Goal: Task Accomplishment & Management: Use online tool/utility

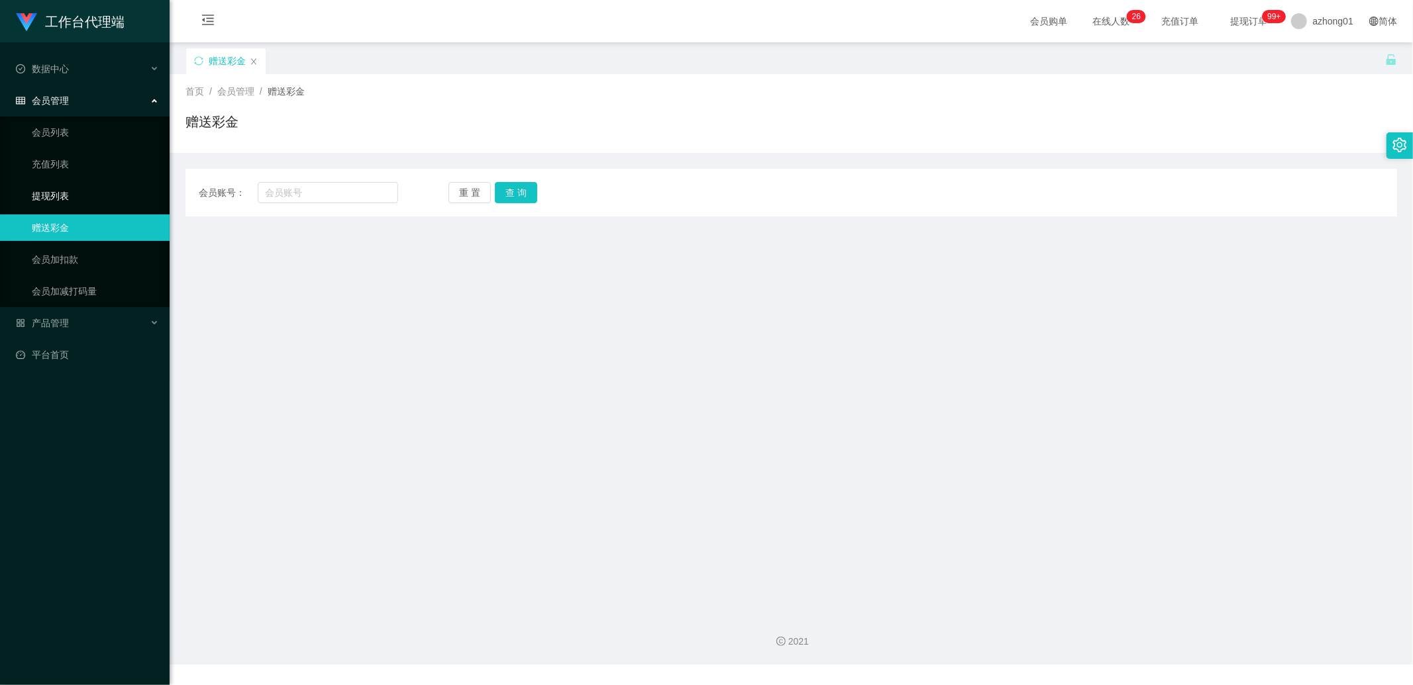
click at [48, 194] on link "提现列表" at bounding box center [95, 196] width 127 height 26
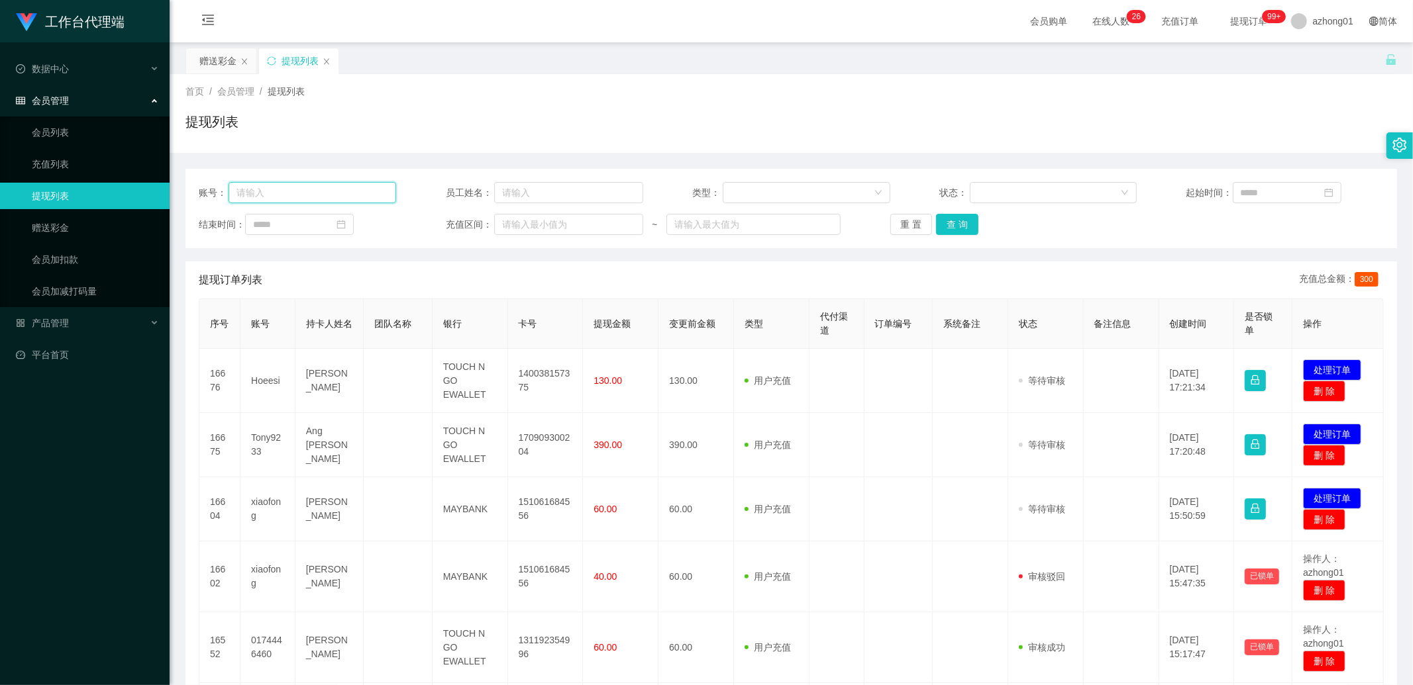
click at [321, 187] on input "text" at bounding box center [312, 192] width 168 height 21
paste input "Hoeesi"
type input "Hoeesi"
click at [503, 219] on button "查 询" at bounding box center [957, 224] width 42 height 21
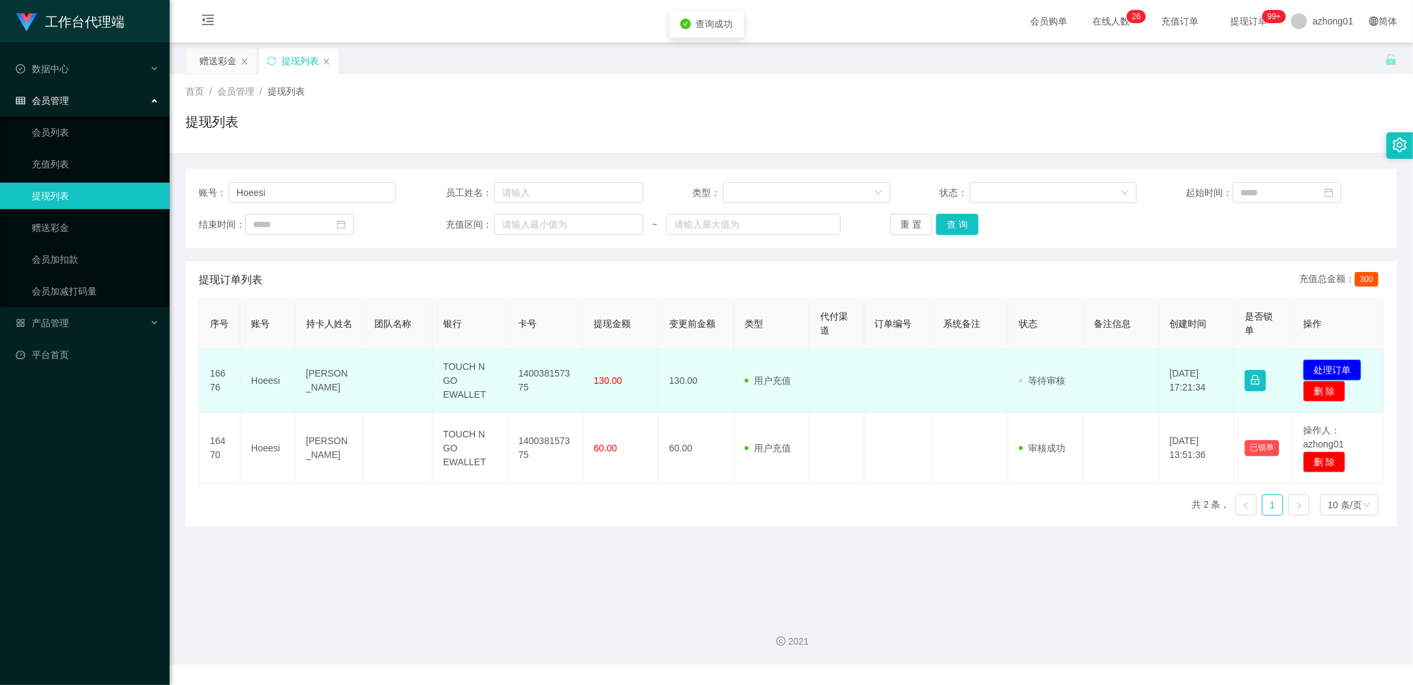
click at [503, 368] on button "处理订单" at bounding box center [1332, 370] width 58 height 21
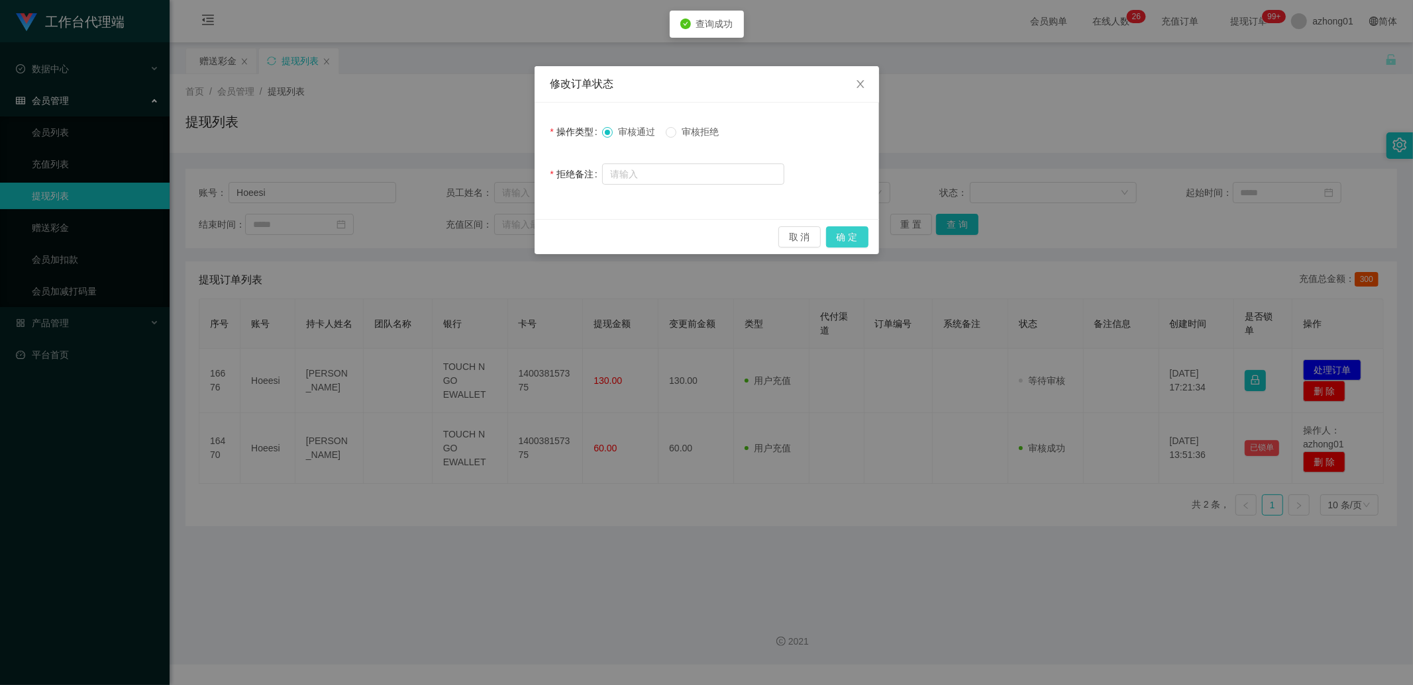
drag, startPoint x: 859, startPoint y: 242, endPoint x: 902, endPoint y: 221, distance: 48.0
click at [503, 240] on button "确 定" at bounding box center [847, 237] width 42 height 21
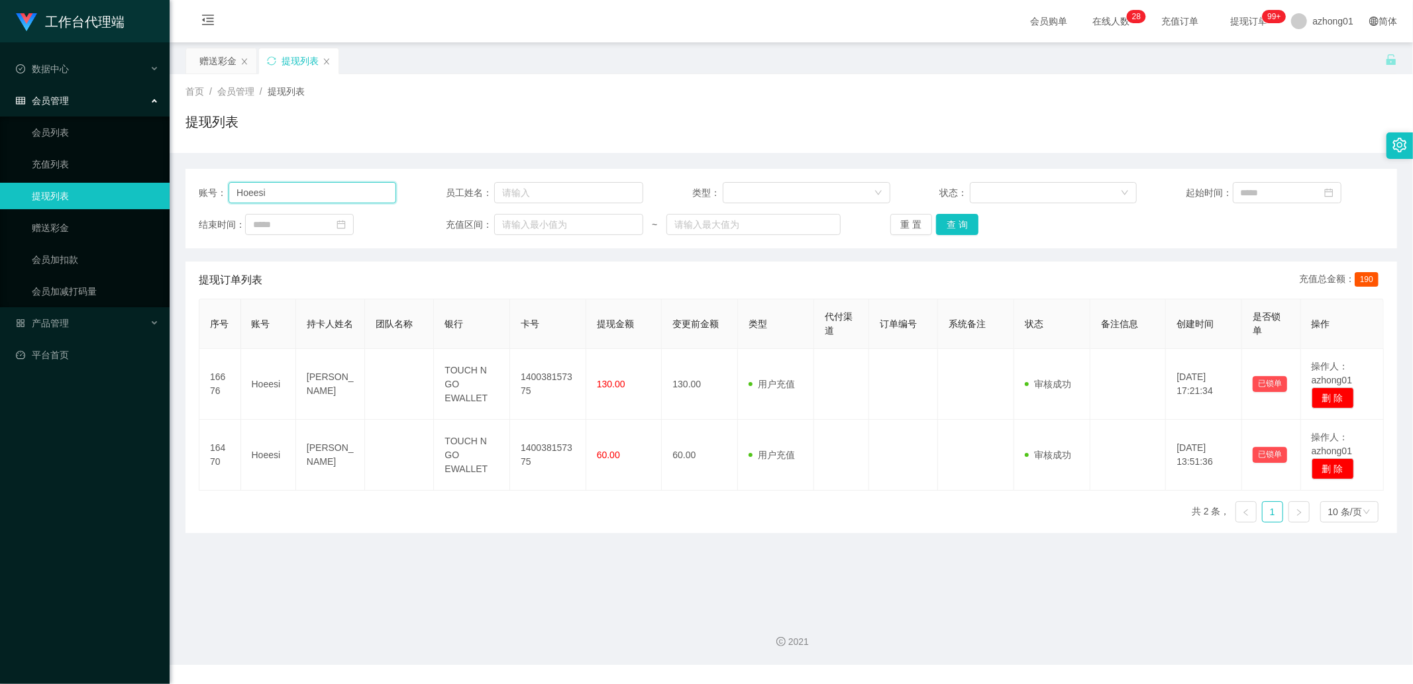
click at [382, 190] on input "Hoeesi" at bounding box center [312, 192] width 168 height 21
paste input "hozijian"
type input "hozijian"
drag, startPoint x: 951, startPoint y: 219, endPoint x: 1038, endPoint y: 263, distance: 97.1
click at [503, 219] on button "查 询" at bounding box center [957, 224] width 42 height 21
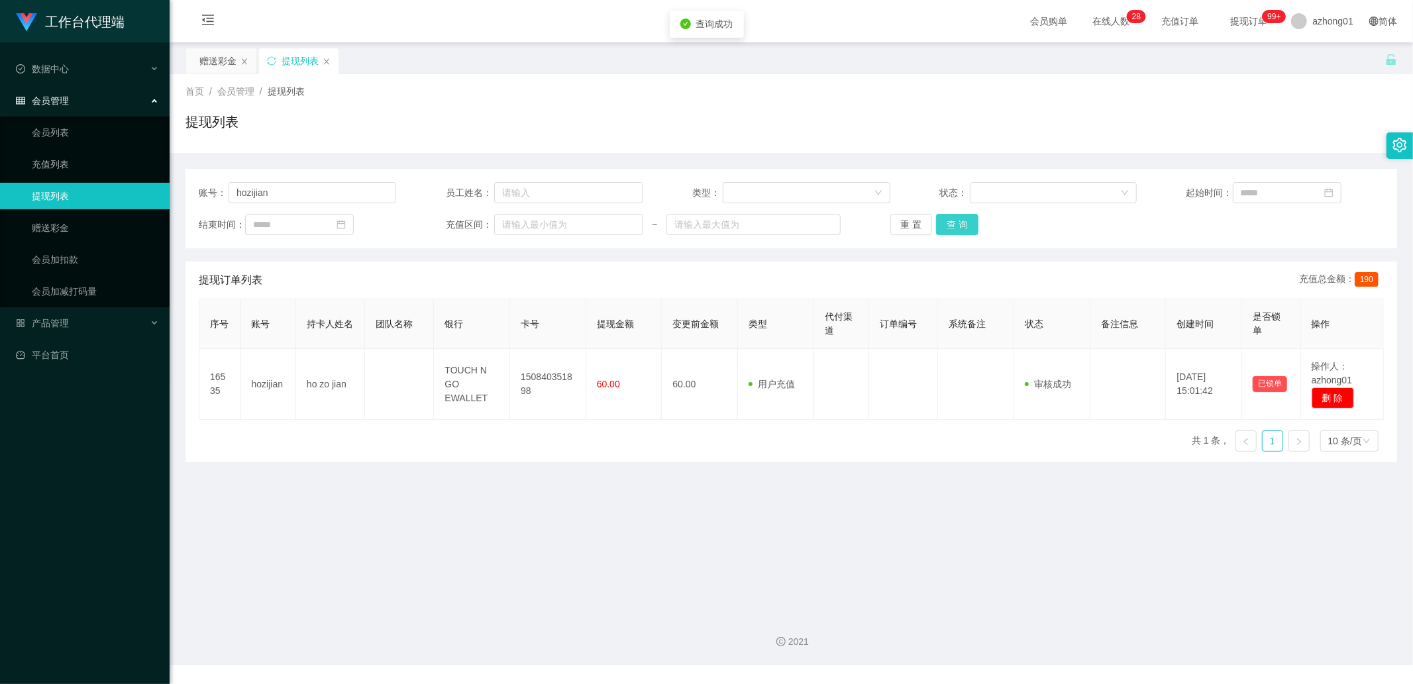
click at [503, 232] on button "查 询" at bounding box center [957, 224] width 42 height 21
click at [278, 196] on input "hozijian" at bounding box center [312, 192] width 168 height 21
paste input "Tony9233"
type input "Tony9233"
click at [503, 223] on button "查 询" at bounding box center [957, 224] width 42 height 21
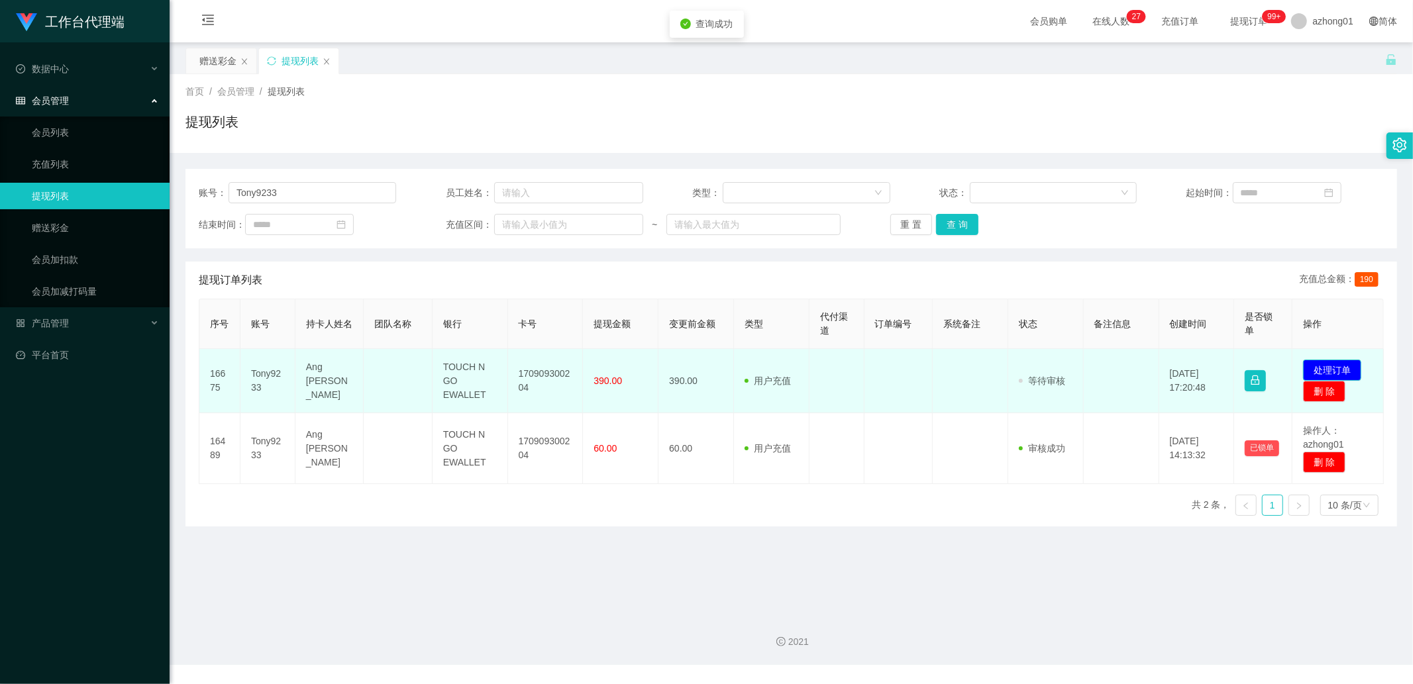
click at [503, 362] on button "处理订单" at bounding box center [1332, 370] width 58 height 21
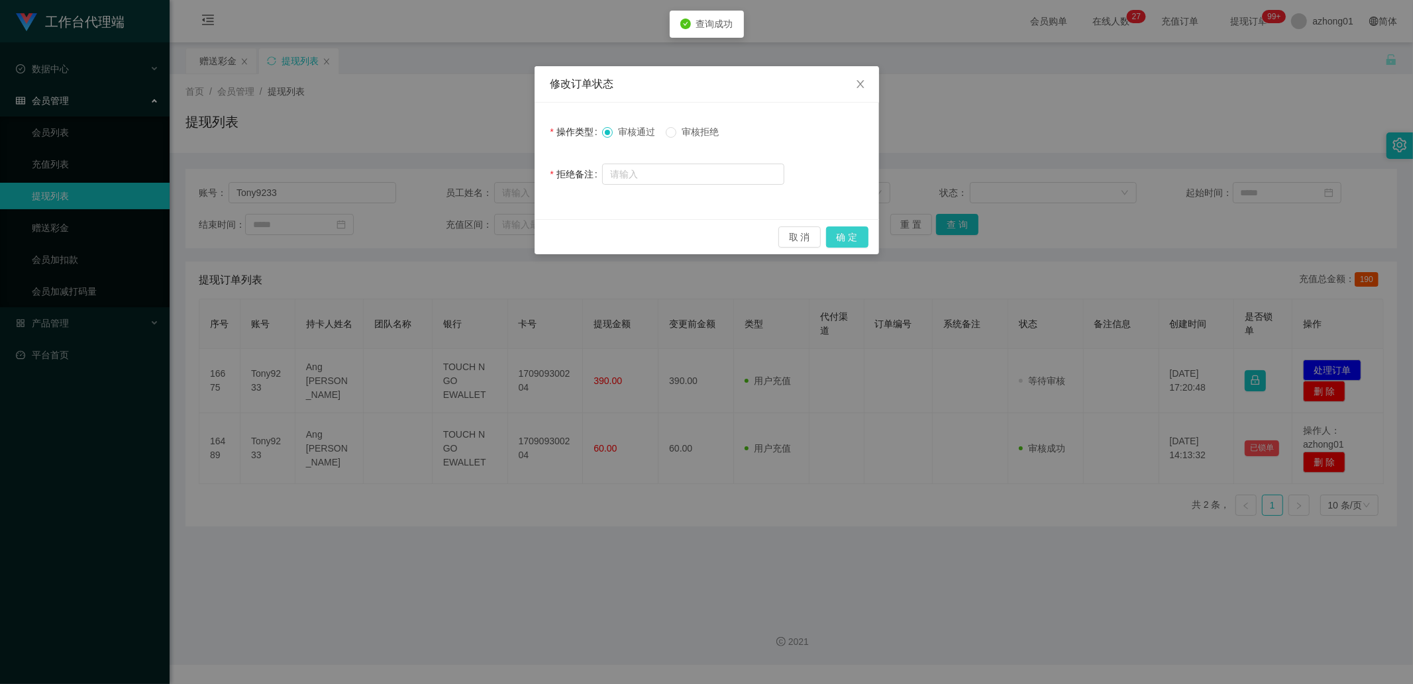
click at [503, 230] on button "确 定" at bounding box center [847, 237] width 42 height 21
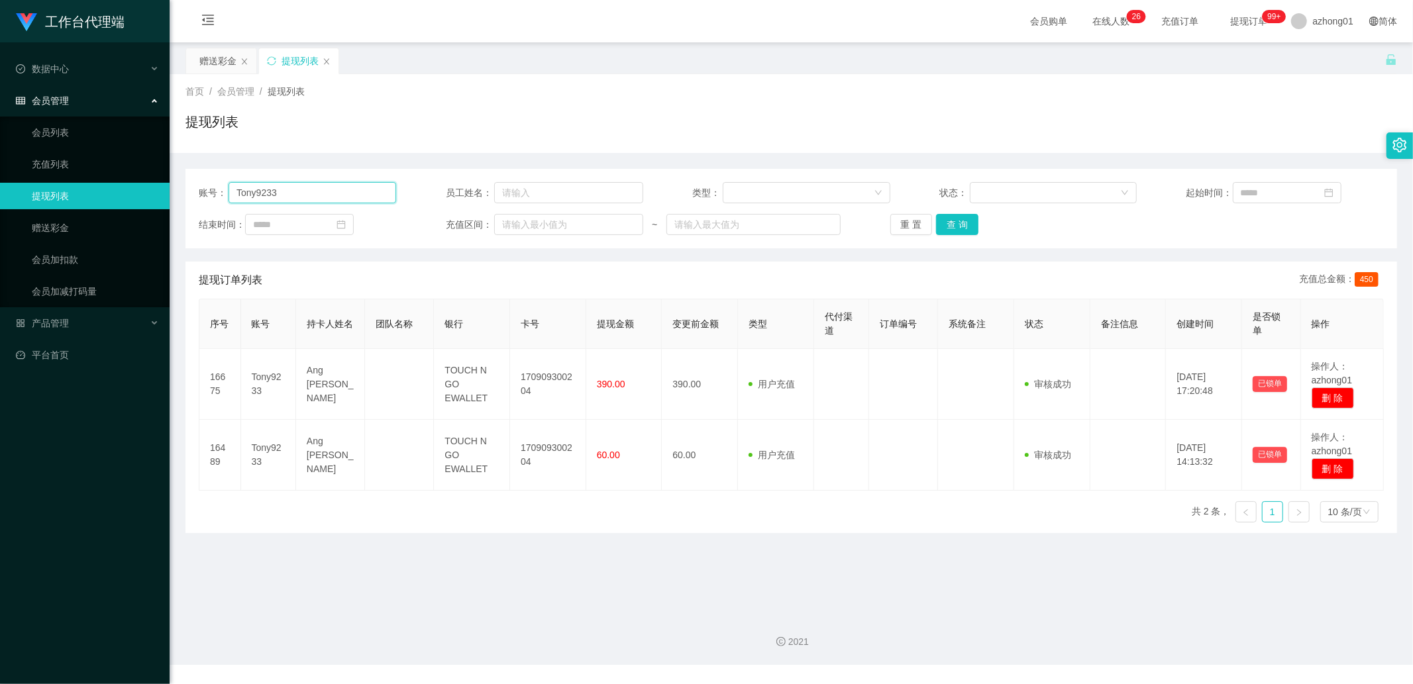
click at [278, 199] on input "Tony9233" at bounding box center [312, 192] width 168 height 21
paste input "xiaofong"
type input "xiaofong"
drag, startPoint x: 948, startPoint y: 225, endPoint x: 1101, endPoint y: 268, distance: 158.3
click at [503, 225] on button "查 询" at bounding box center [957, 224] width 42 height 21
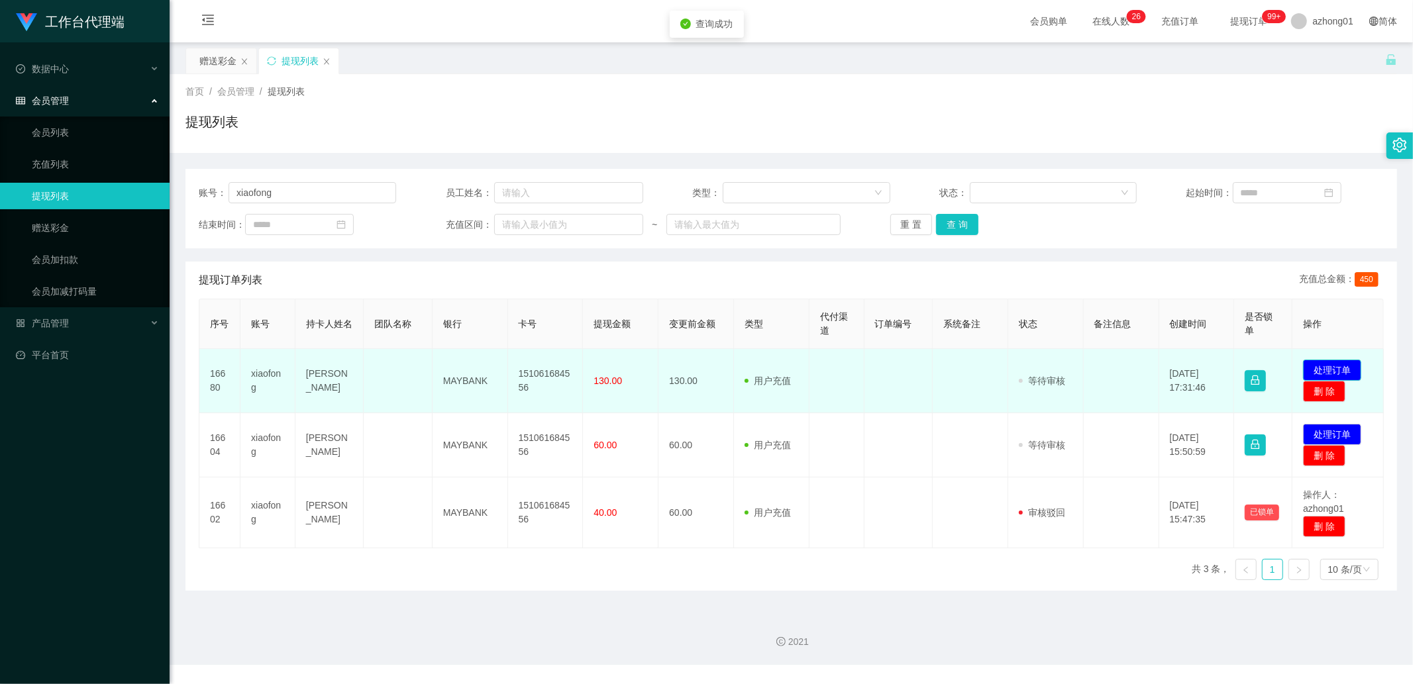
click at [503, 367] on button "处理订单" at bounding box center [1332, 370] width 58 height 21
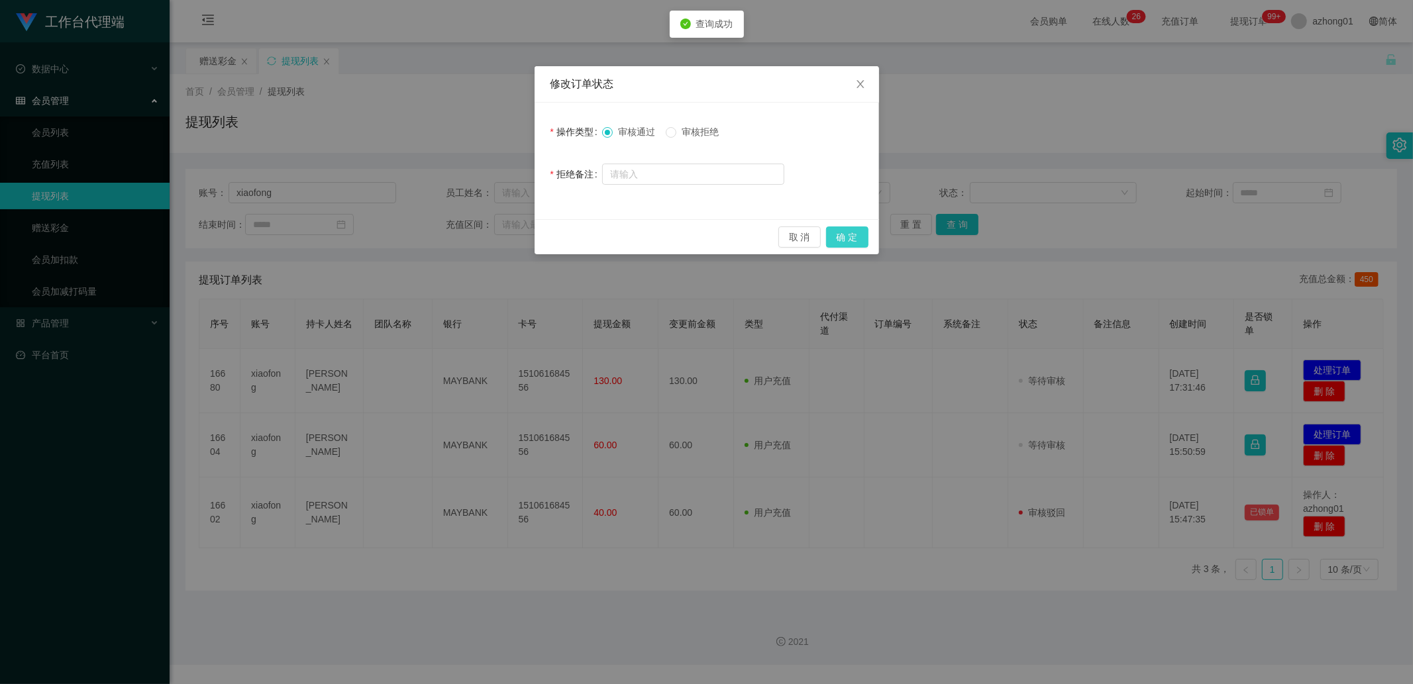
click at [503, 246] on button "确 定" at bounding box center [847, 237] width 42 height 21
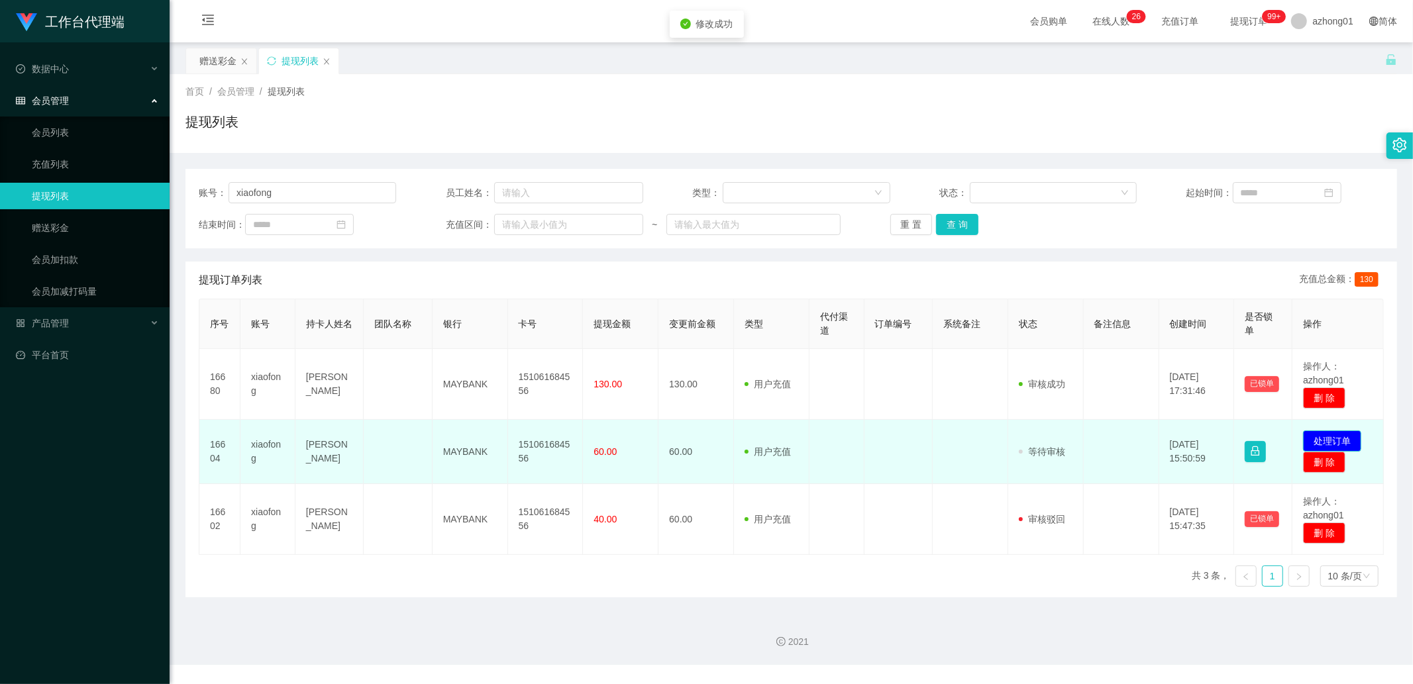
click at [503, 442] on button "处理订单" at bounding box center [1332, 440] width 58 height 21
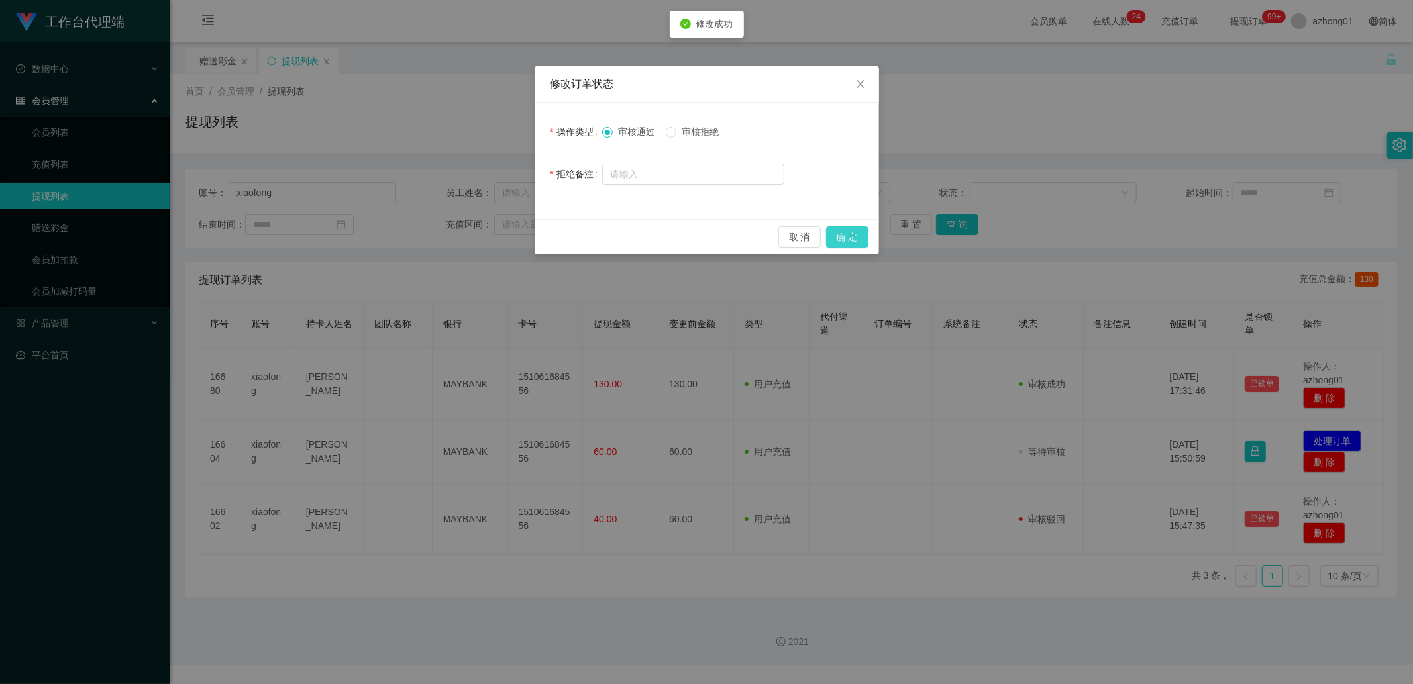
click at [503, 242] on button "确 定" at bounding box center [847, 237] width 42 height 21
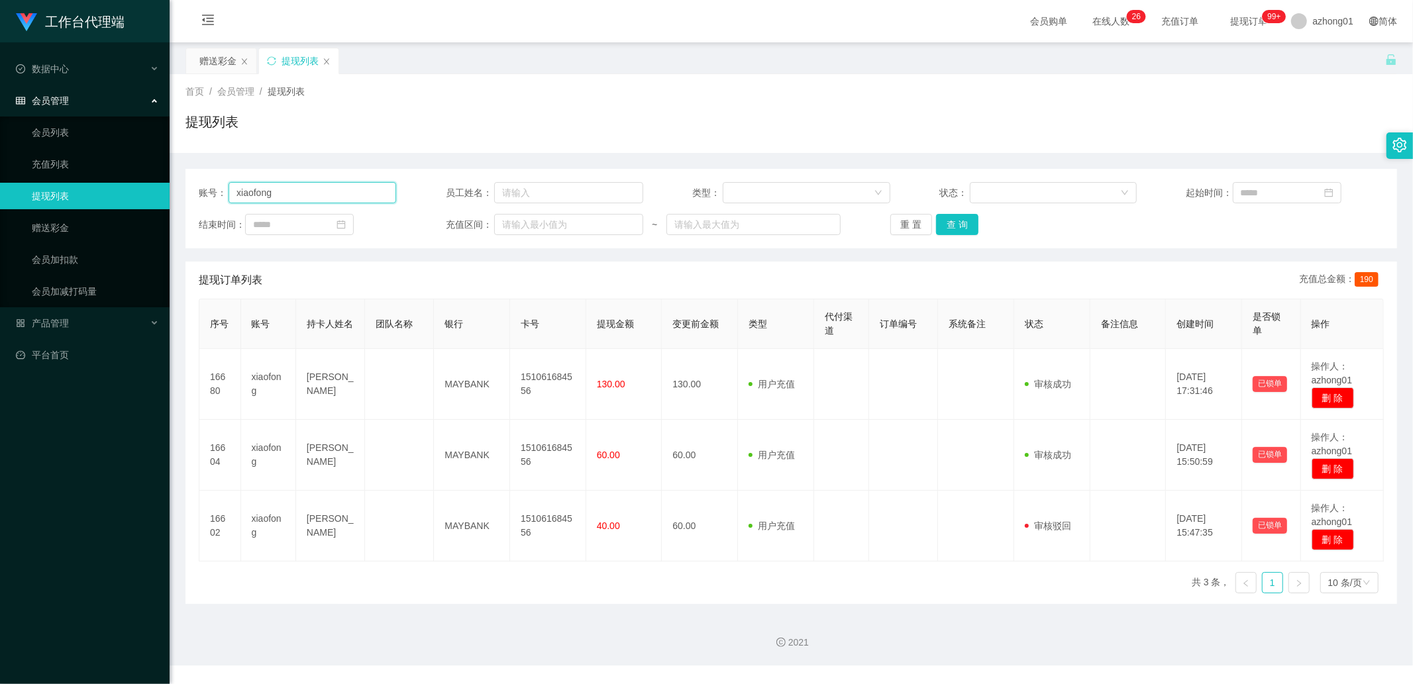
click at [348, 197] on input "xiaofong" at bounding box center [312, 192] width 168 height 21
paste input "0187708362"
type input "0187708362"
click at [503, 227] on button "查 询" at bounding box center [957, 224] width 42 height 21
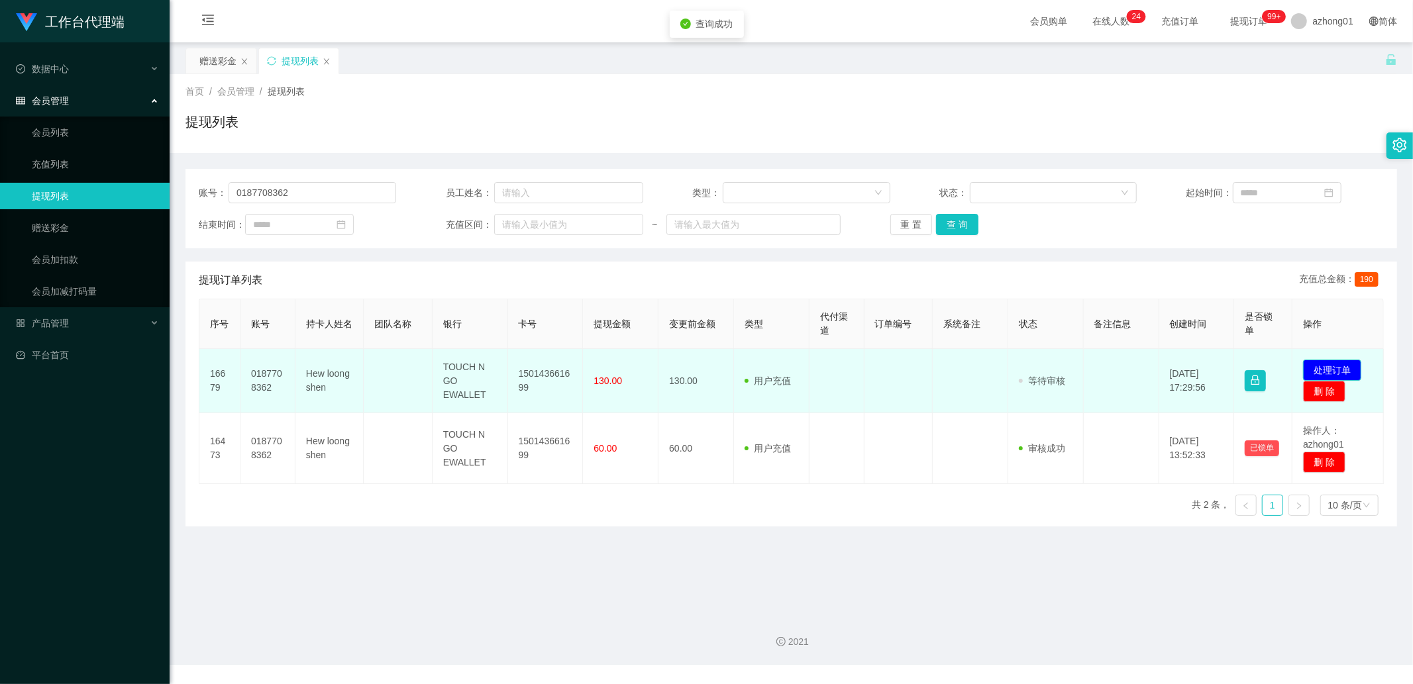
click at [503, 374] on button "处理订单" at bounding box center [1332, 370] width 58 height 21
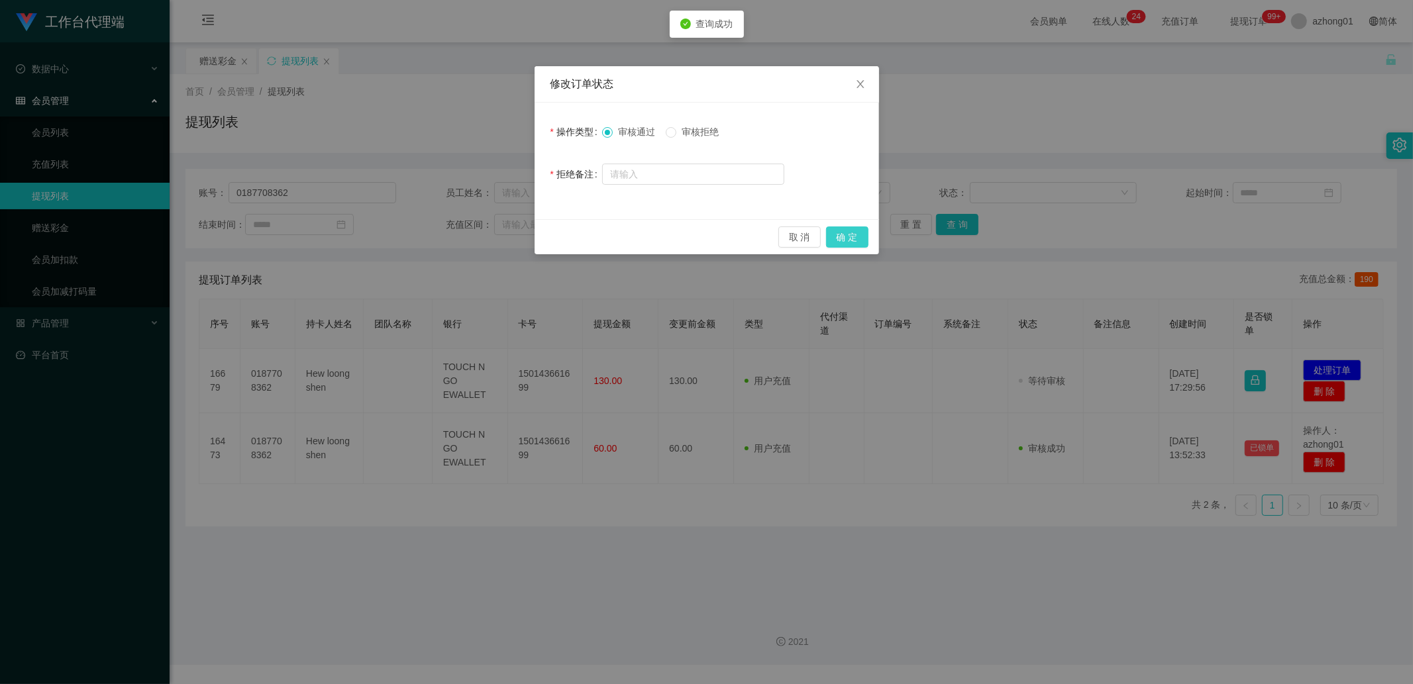
click at [503, 247] on button "确 定" at bounding box center [847, 237] width 42 height 21
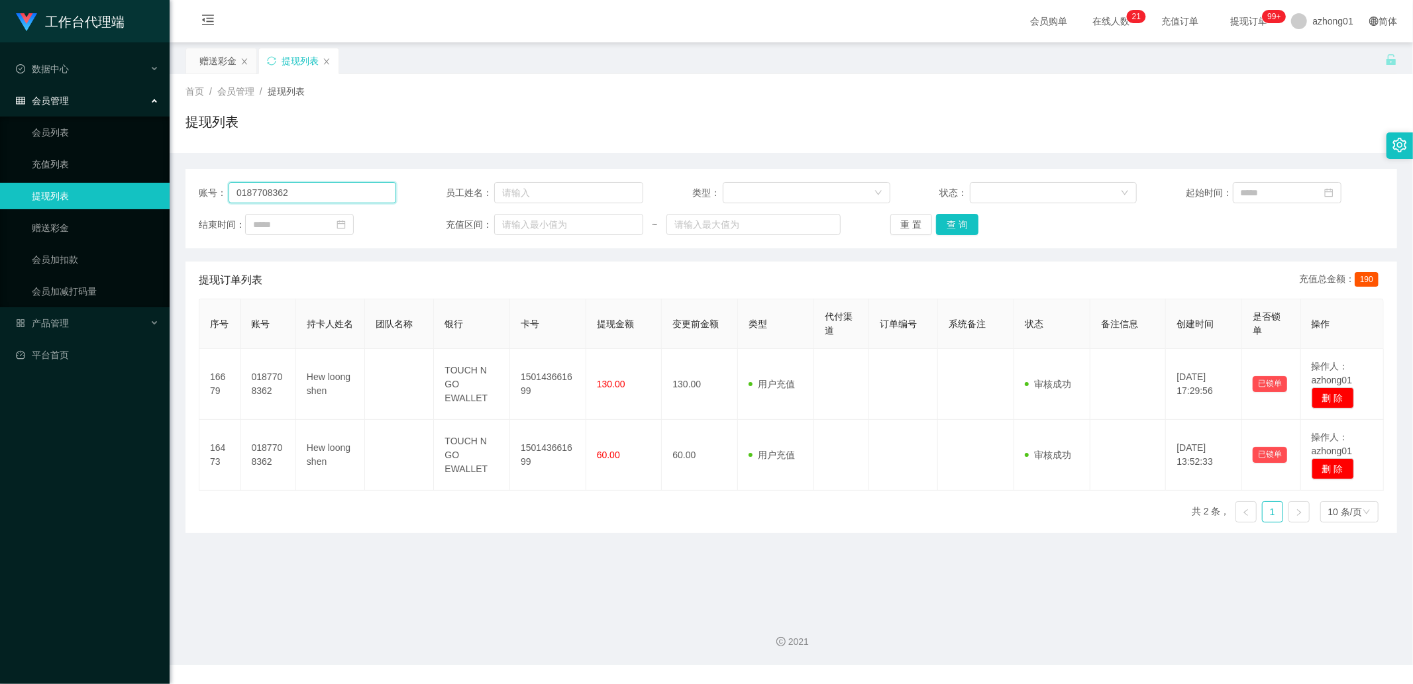
click at [369, 192] on input "0187708362" at bounding box center [312, 192] width 168 height 21
paste input "0174103170"
type input "0174103170"
drag, startPoint x: 951, startPoint y: 222, endPoint x: 991, endPoint y: 233, distance: 41.9
click at [503, 222] on button "查 询" at bounding box center [957, 224] width 42 height 21
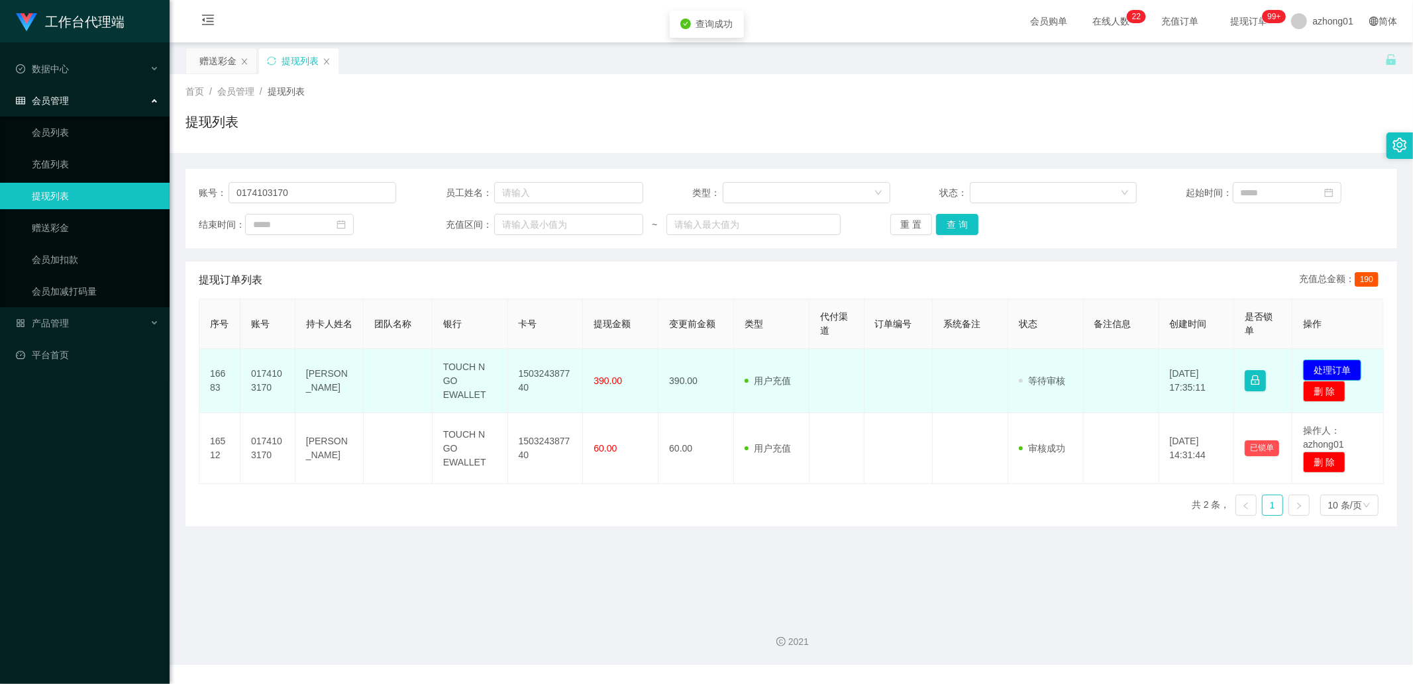
drag, startPoint x: 1315, startPoint y: 364, endPoint x: 1297, endPoint y: 364, distance: 18.5
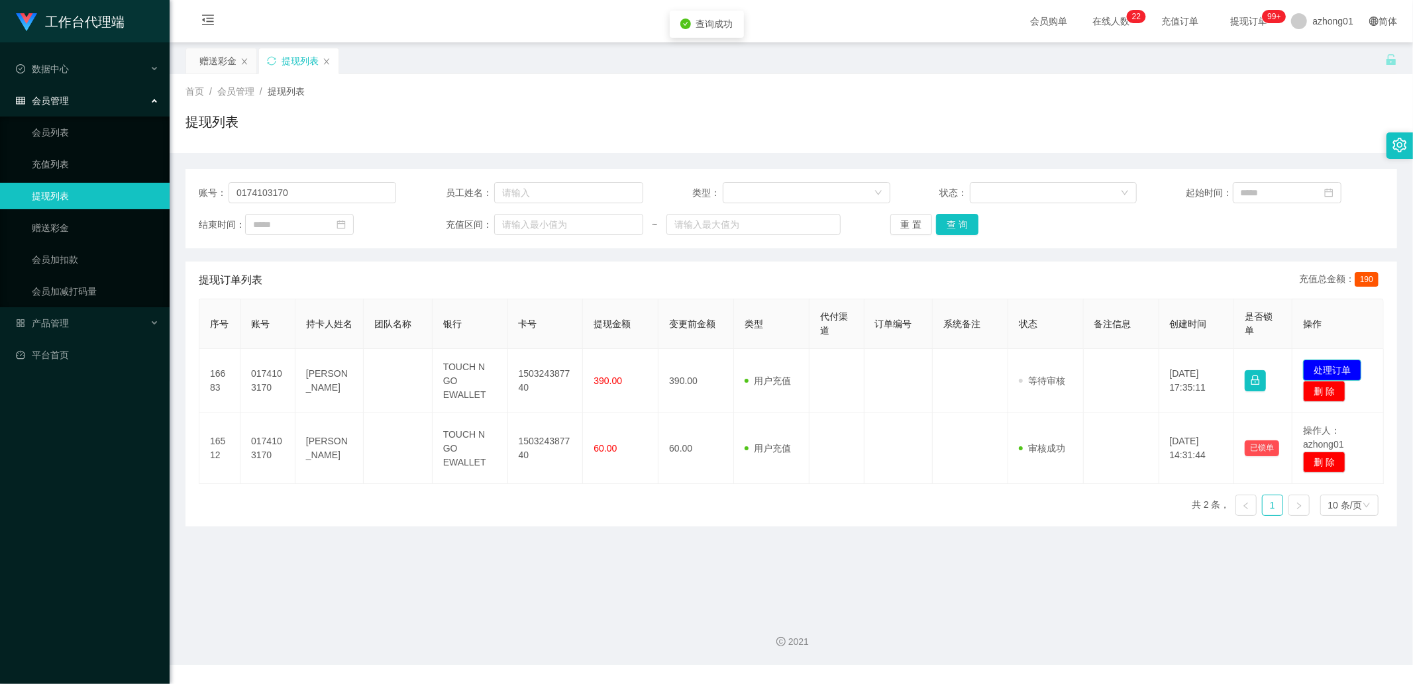
click at [503, 364] on button "处理订单" at bounding box center [1332, 370] width 58 height 21
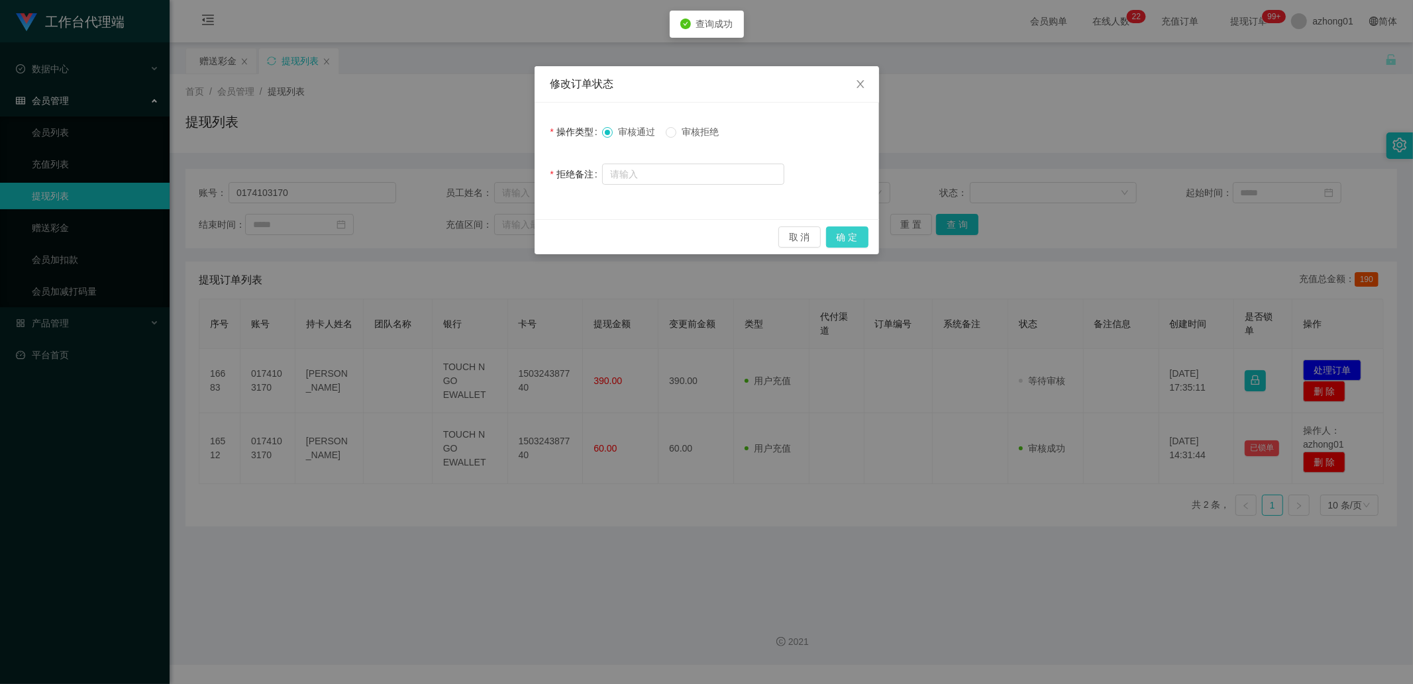
click at [503, 242] on button "确 定" at bounding box center [847, 237] width 42 height 21
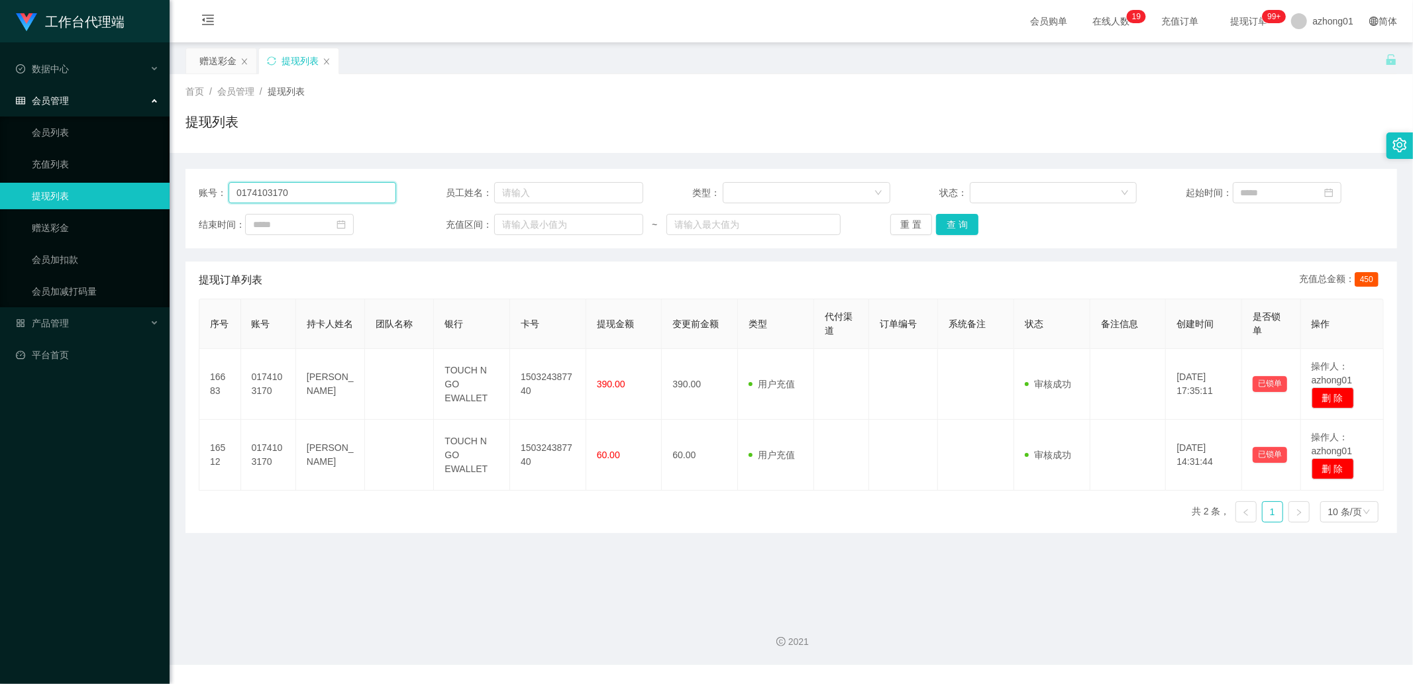
click at [338, 196] on input "0174103170" at bounding box center [312, 192] width 168 height 21
paste input "hozijian"
type input "hozijian"
click at [503, 224] on button "查 询" at bounding box center [957, 224] width 42 height 21
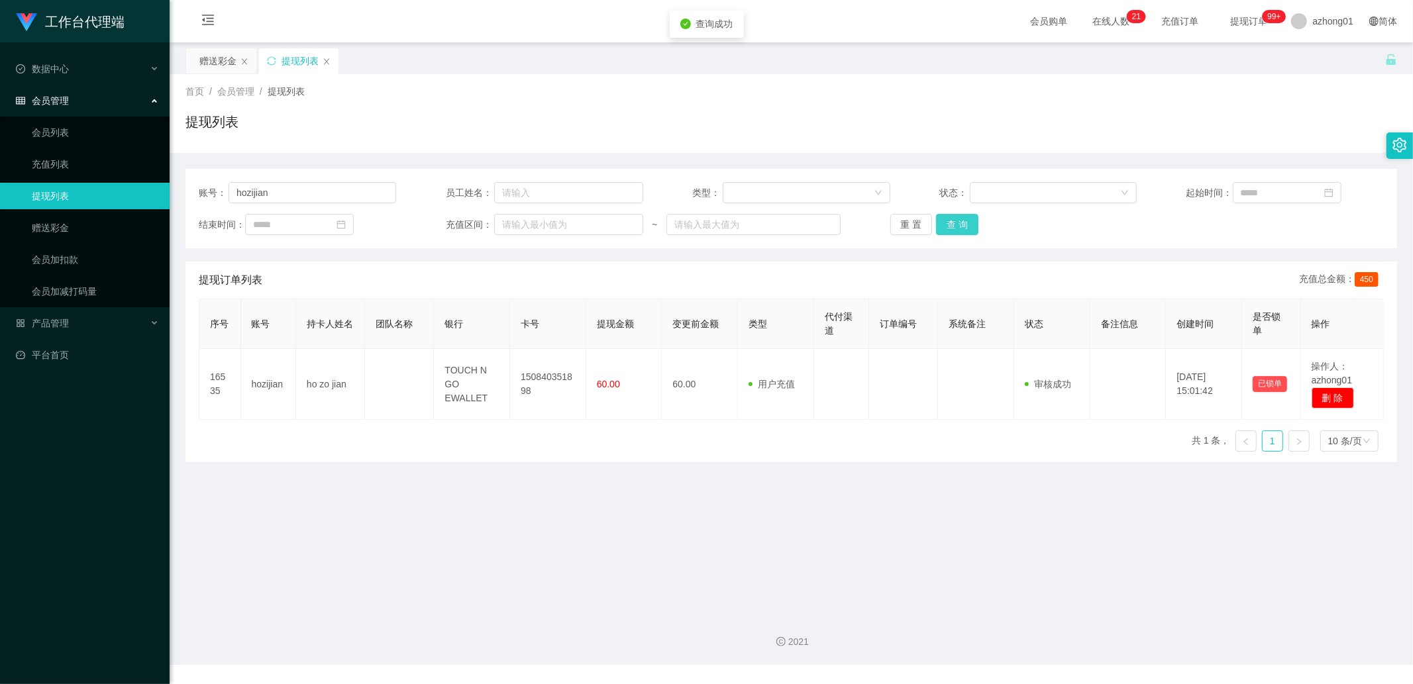
click at [503, 223] on button "查 询" at bounding box center [957, 224] width 42 height 21
click at [503, 223] on div "重 置 查 询" at bounding box center [988, 224] width 197 height 21
click at [313, 190] on input "hozijian" at bounding box center [312, 192] width 168 height 21
paste input "hozijian"
type input "hozijian"
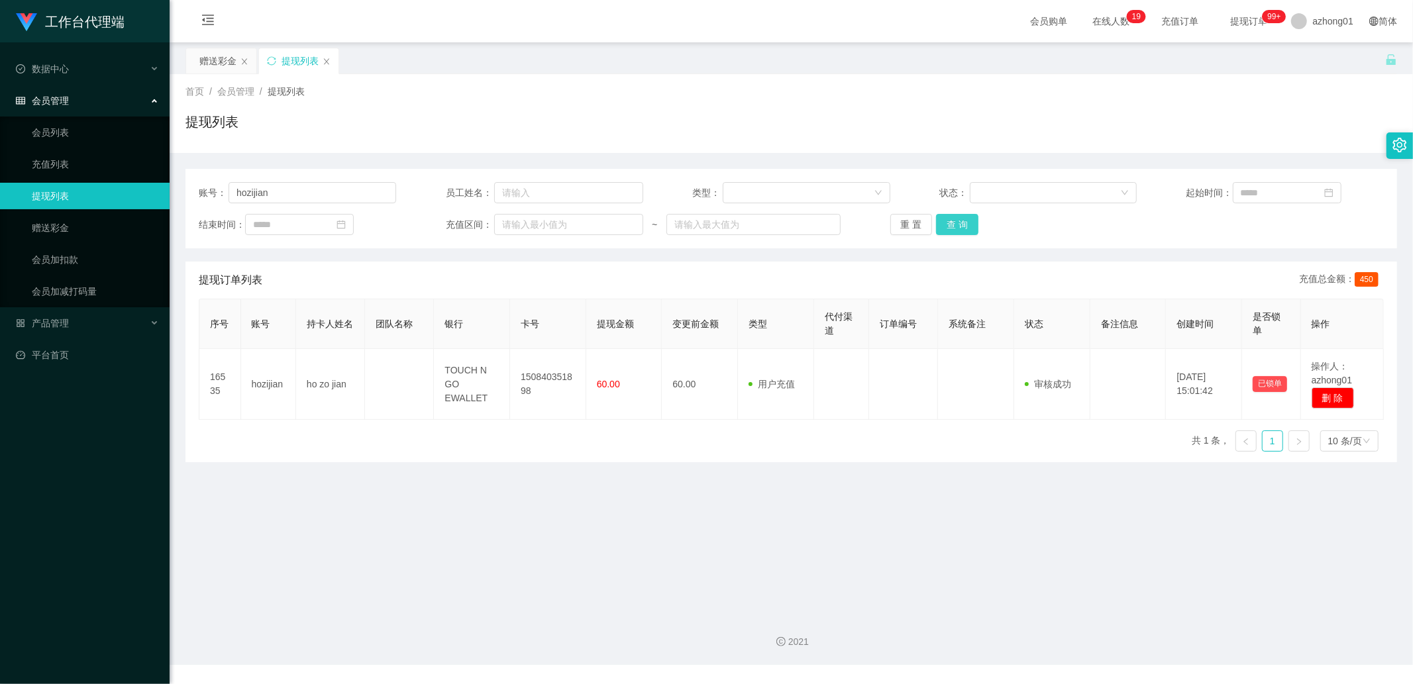
click at [503, 222] on button "查 询" at bounding box center [957, 224] width 42 height 21
click at [293, 201] on div "账号： hozijian 员工姓名： 类型： 状态： 起始时间： 结束时间： 充值区间： ~ 重 置 查 询" at bounding box center [790, 208] width 1211 height 79
click at [298, 197] on input "hozijian" at bounding box center [312, 192] width 168 height 21
paste input "请稍等，正在给您获取商家增值账户。"
type input "请稍等，正在给您获取商家增值账户。"
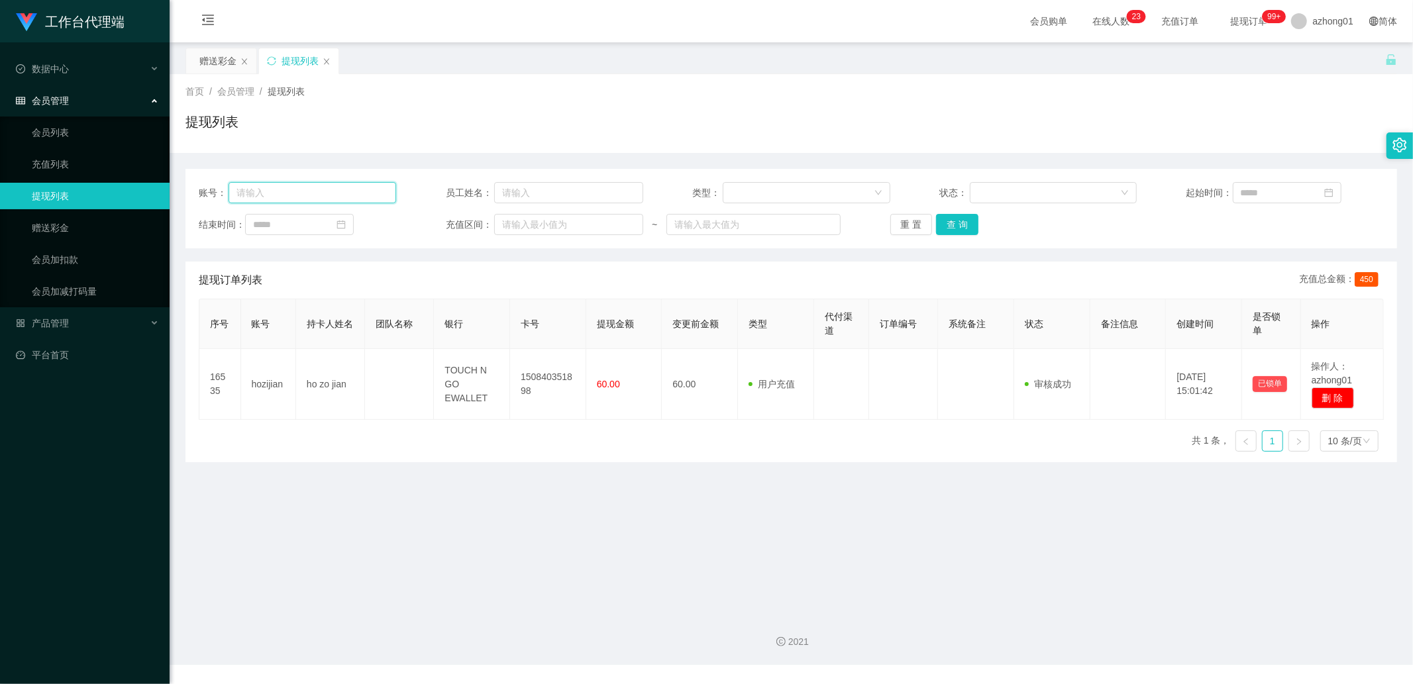
paste input "hozijian"
type input "hozijian"
click at [503, 233] on div "重 置 查 询" at bounding box center [988, 224] width 197 height 21
click at [339, 201] on input "hozijian" at bounding box center [312, 192] width 168 height 21
paste input "a05115478"
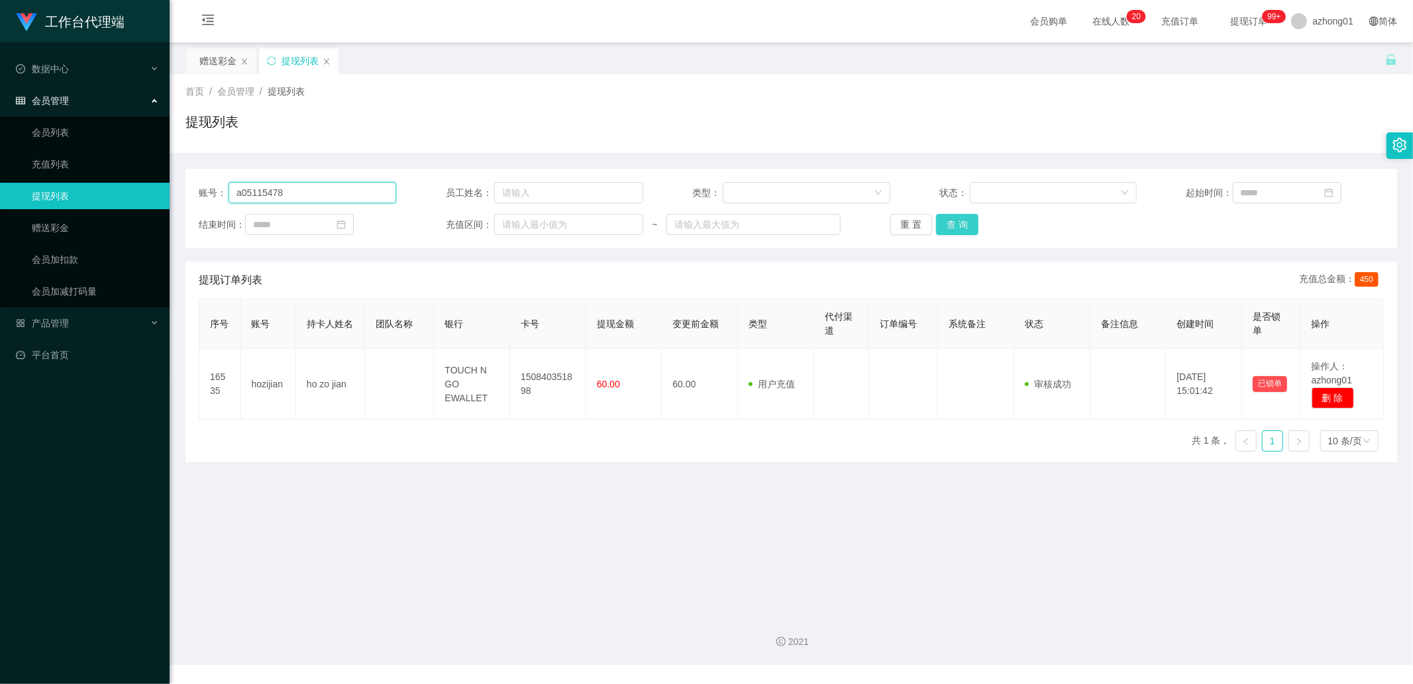
type input "a05115478"
click at [503, 221] on button "查 询" at bounding box center [957, 224] width 42 height 21
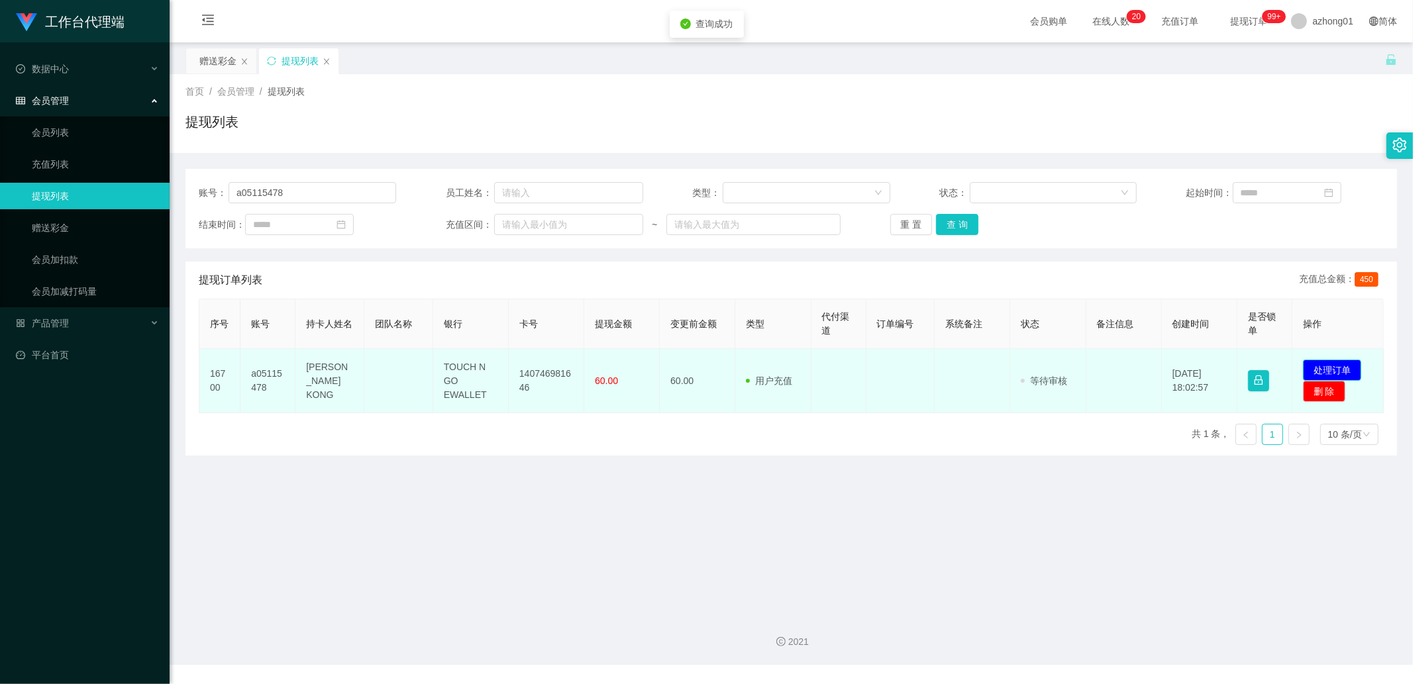
click at [503, 363] on button "处理订单" at bounding box center [1332, 370] width 58 height 21
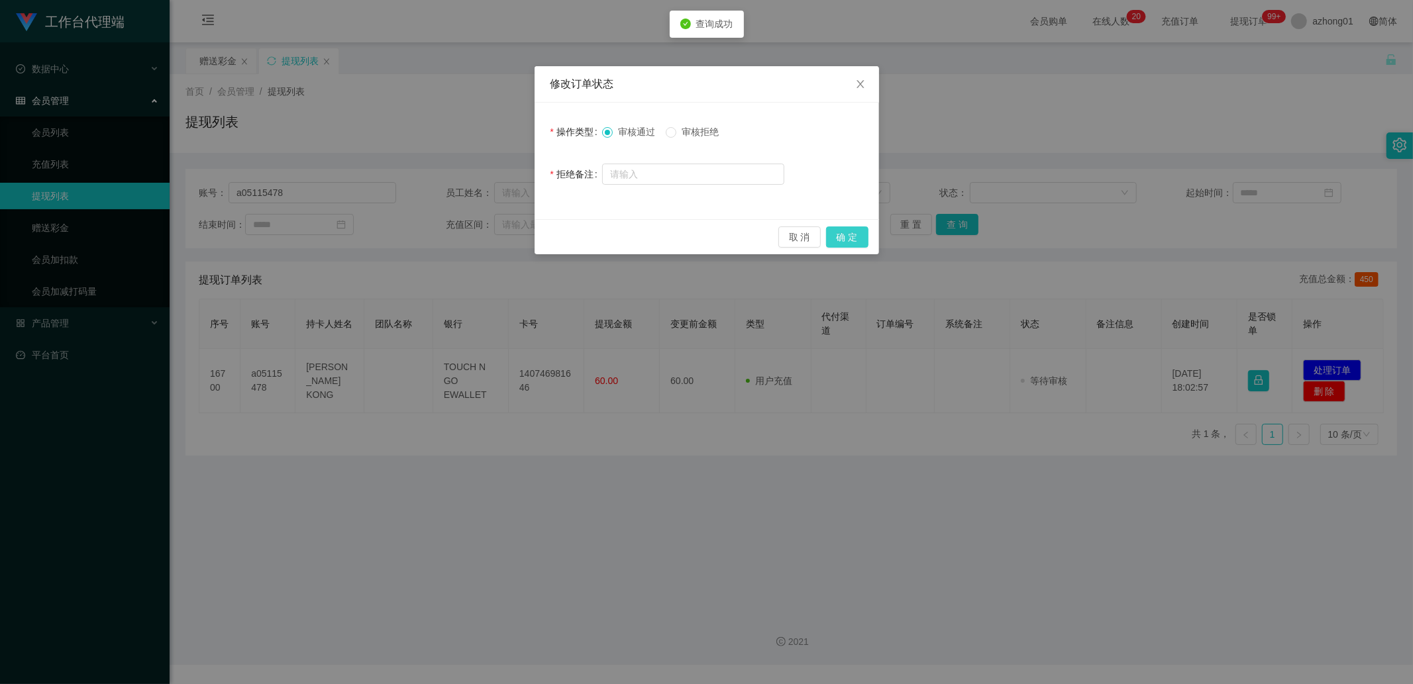
click at [503, 238] on button "确 定" at bounding box center [847, 237] width 42 height 21
